Goal: Information Seeking & Learning: Learn about a topic

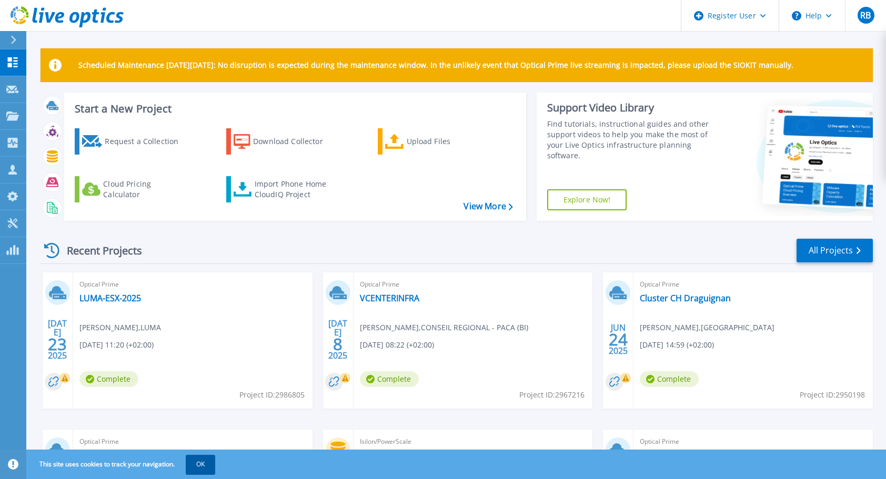
click at [199, 467] on button "OK" at bounding box center [200, 464] width 29 height 19
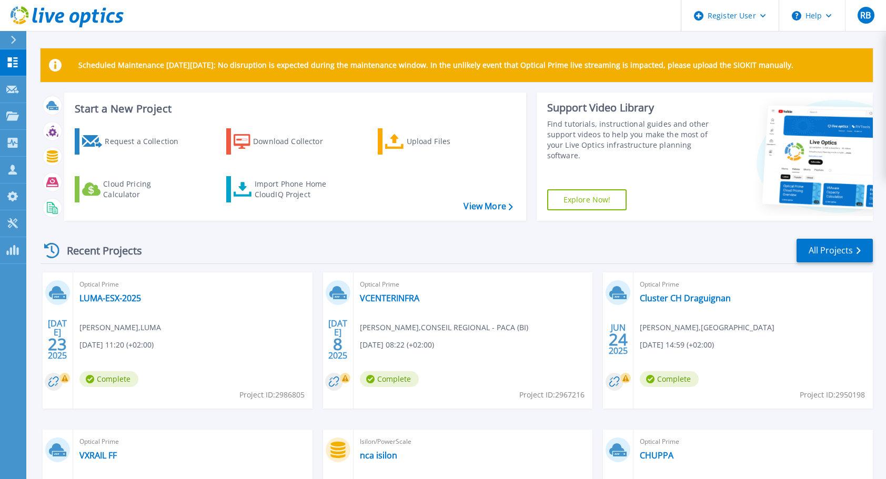
click at [340, 253] on div "Recent Projects All Projects" at bounding box center [456, 251] width 832 height 26
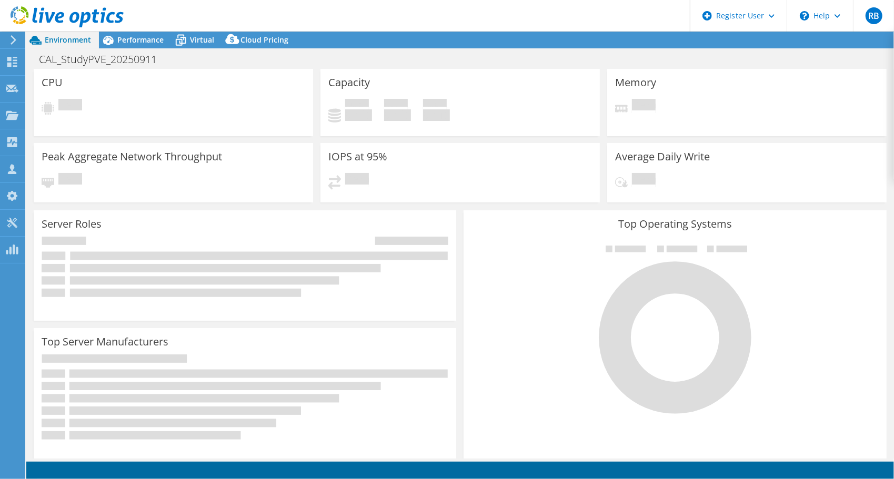
select select "EUFrankfurt"
select select "EUR"
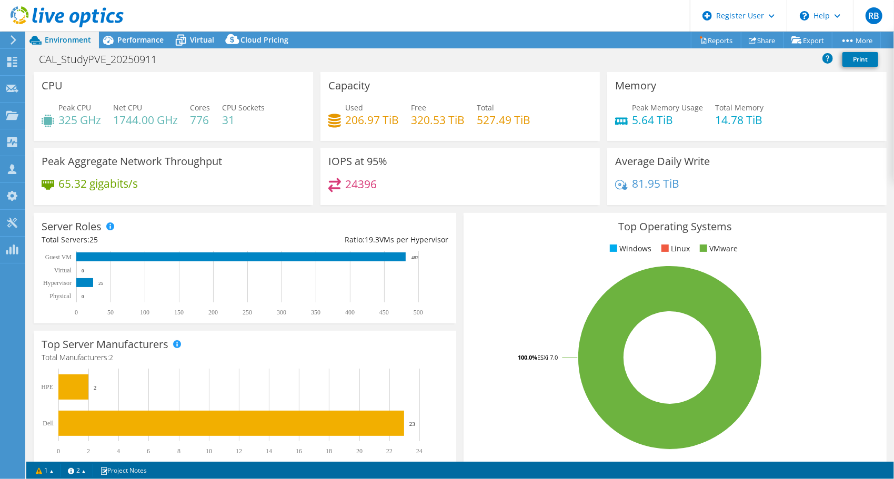
click at [16, 38] on icon at bounding box center [13, 39] width 8 height 9
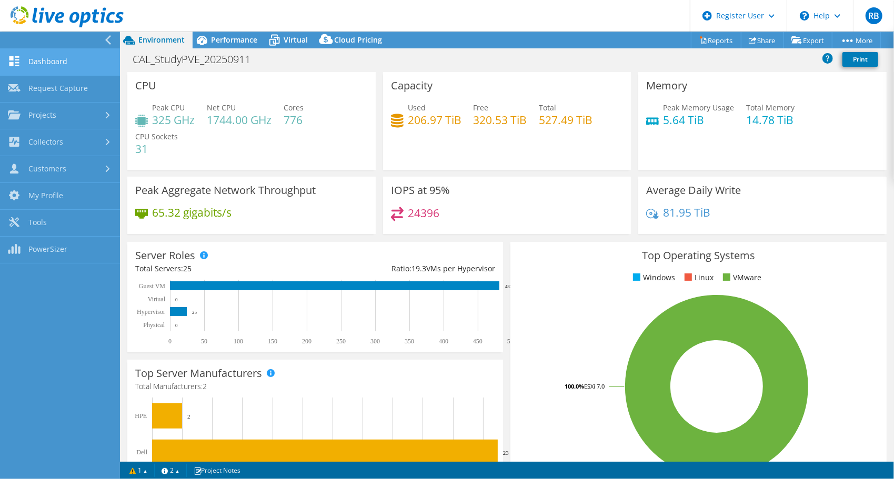
click at [35, 65] on link "Dashboard" at bounding box center [60, 62] width 120 height 27
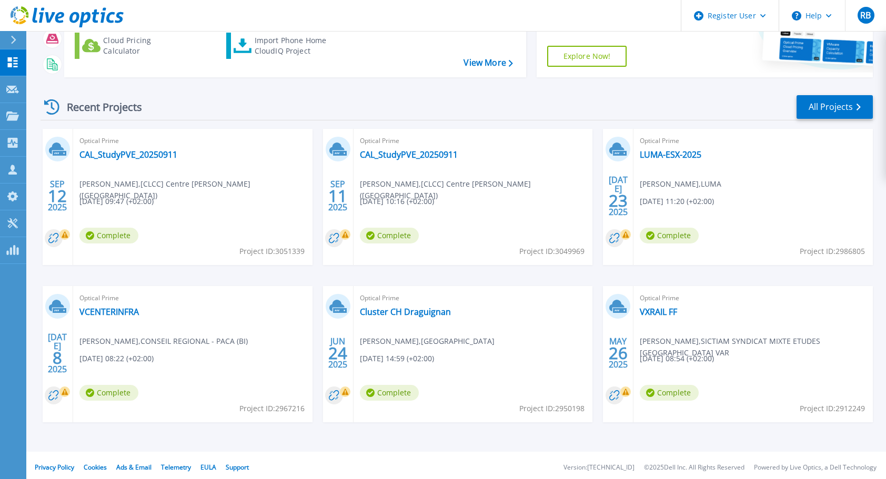
scroll to position [147, 0]
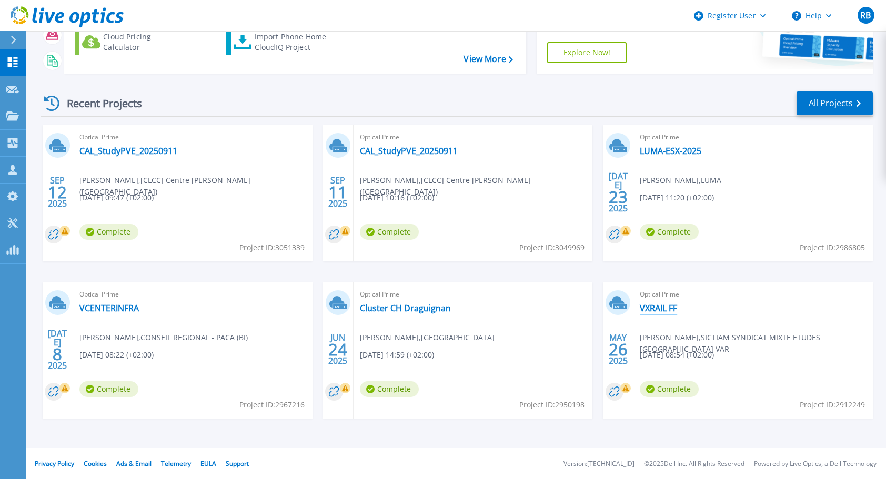
click at [655, 307] on link "VXRAIL FF" at bounding box center [658, 308] width 37 height 11
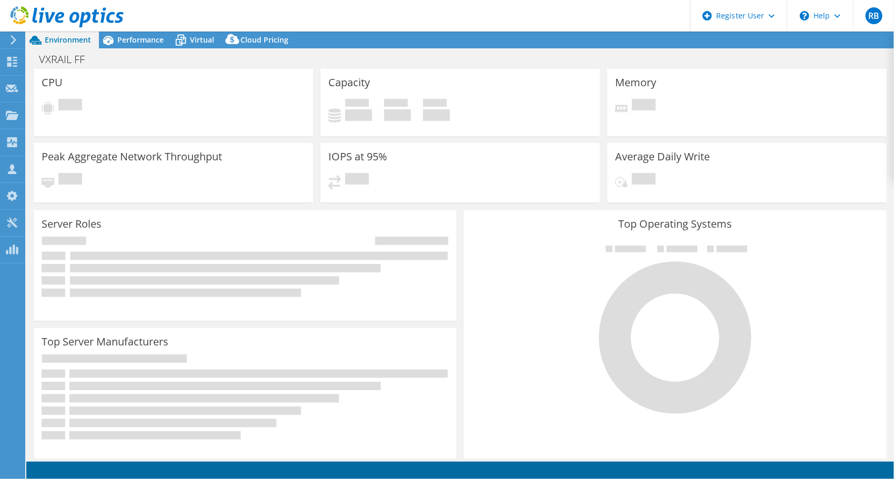
select select "USD"
select select "EULondon"
select select "EUR"
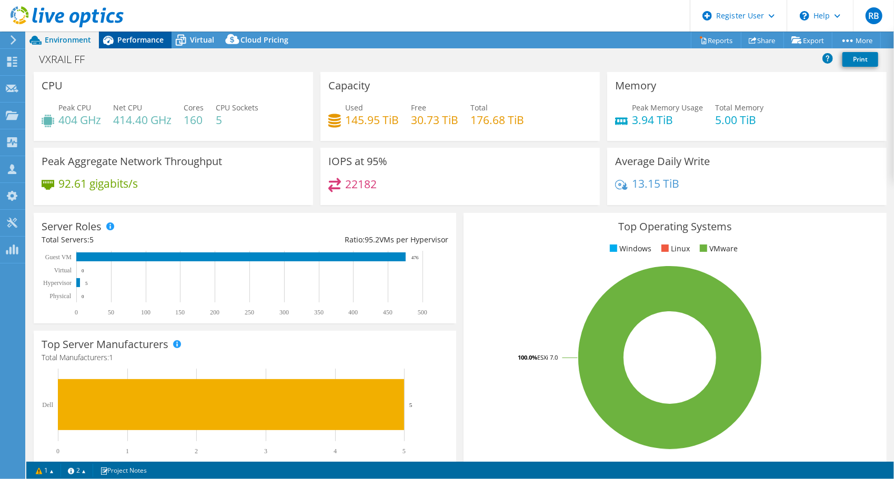
click at [133, 44] on span "Performance" at bounding box center [140, 40] width 46 height 10
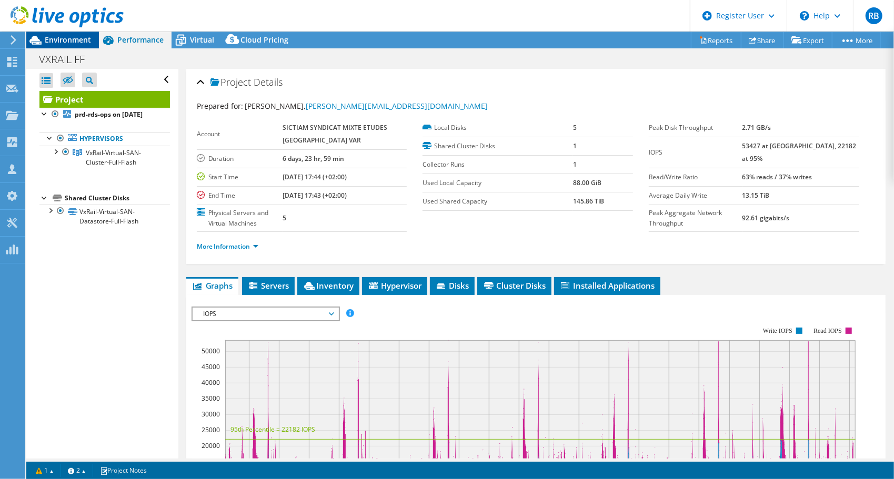
click at [59, 40] on span "Environment" at bounding box center [68, 40] width 46 height 10
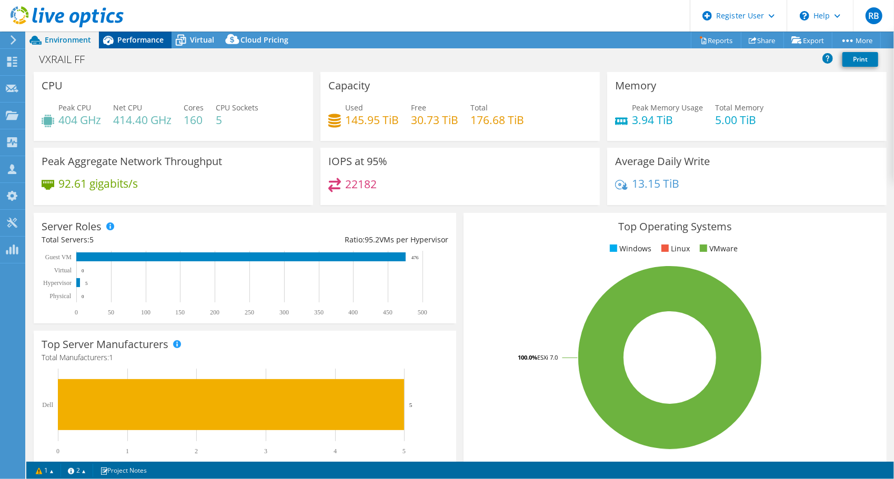
click at [142, 37] on span "Performance" at bounding box center [140, 40] width 46 height 10
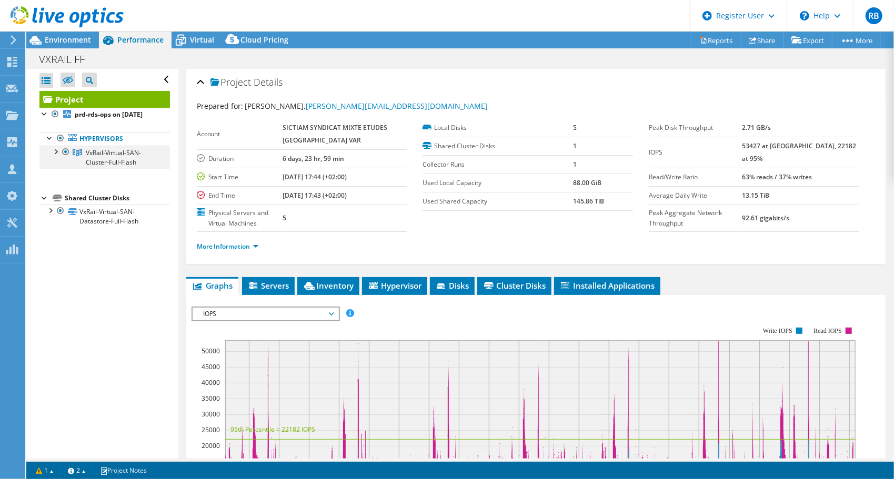
click at [56, 156] on div at bounding box center [55, 151] width 11 height 11
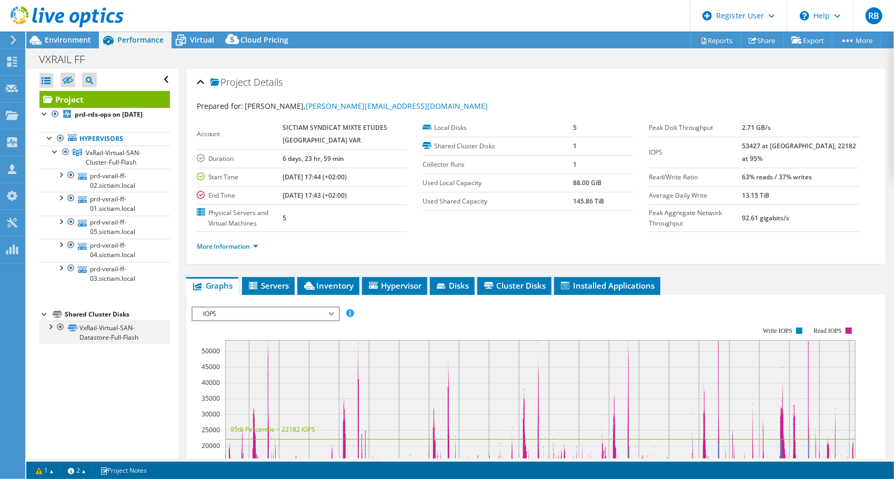
click at [53, 331] on div at bounding box center [50, 326] width 11 height 11
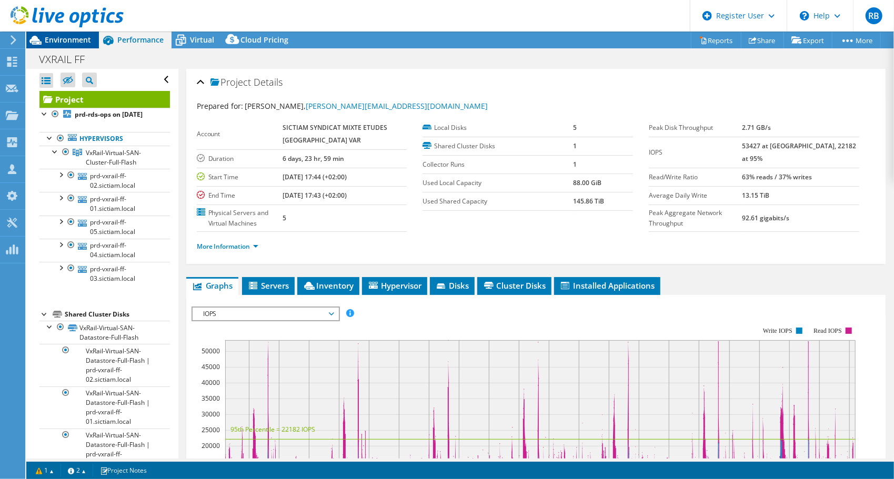
click at [61, 38] on span "Environment" at bounding box center [68, 40] width 46 height 10
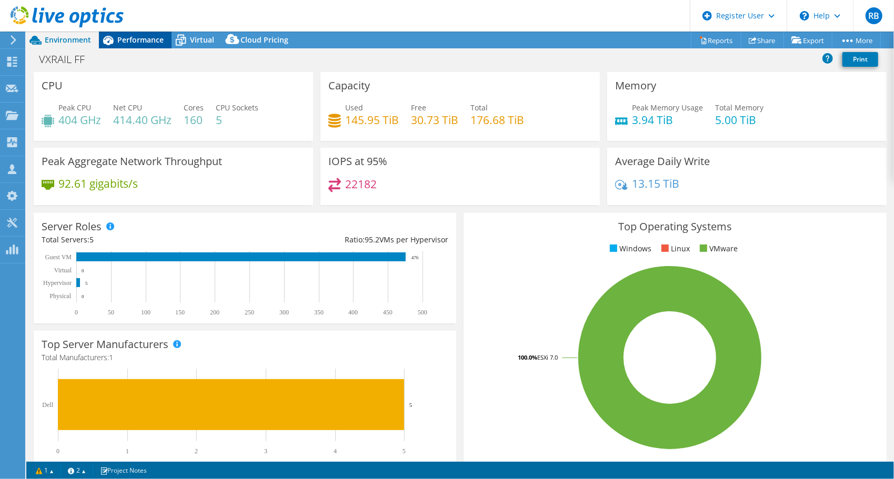
click at [126, 39] on span "Performance" at bounding box center [140, 40] width 46 height 10
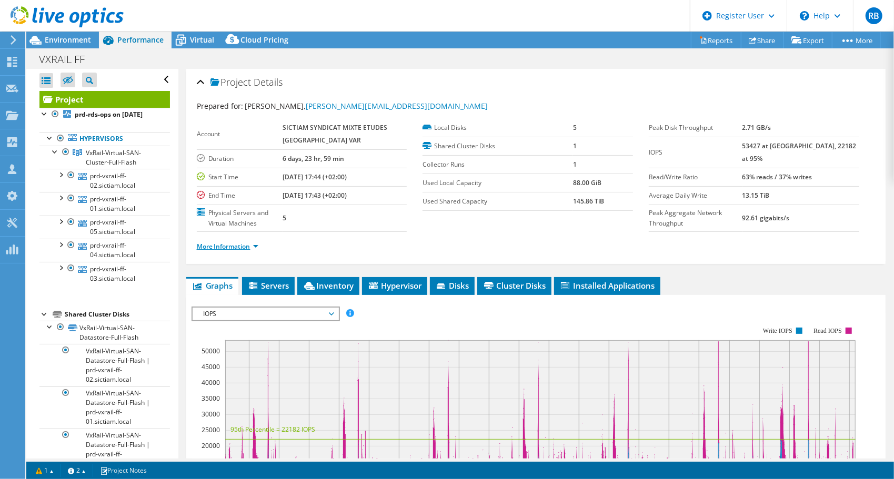
click at [204, 243] on link "More Information" at bounding box center [228, 246] width 62 height 9
